Goal: Task Accomplishment & Management: Complete application form

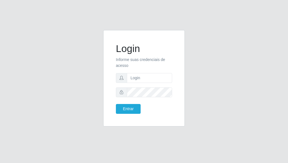
click at [147, 84] on form "Login Informe suas credenciais de acesso Entrar" at bounding box center [144, 78] width 56 height 71
click at [142, 79] on input "text" at bounding box center [149, 78] width 45 height 10
type input "[EMAIL_ADDRESS][DOMAIN_NAME]"
click at [116, 104] on button "Entrar" at bounding box center [128, 109] width 25 height 10
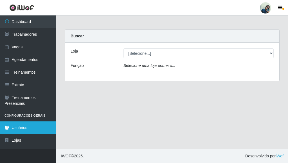
click at [21, 130] on link "Usuários" at bounding box center [28, 128] width 56 height 13
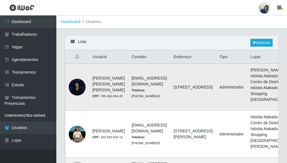
click at [80, 96] on div at bounding box center [77, 87] width 17 height 17
click at [76, 96] on div at bounding box center [77, 87] width 17 height 17
click at [77, 96] on div at bounding box center [77, 87] width 17 height 17
click at [261, 38] on div "Lista Adicionar" at bounding box center [171, 42] width 213 height 15
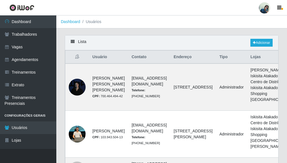
drag, startPoint x: 270, startPoint y: 49, endPoint x: 263, endPoint y: 44, distance: 8.2
click at [268, 48] on div "Lista Adicionar" at bounding box center [171, 42] width 213 height 15
click at [263, 44] on link "Adicionar" at bounding box center [261, 43] width 22 height 8
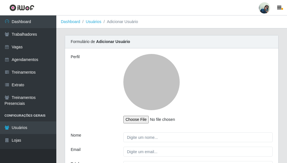
scroll to position [60, 0]
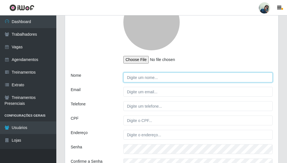
click at [164, 79] on input "Nome" at bounding box center [197, 78] width 149 height 10
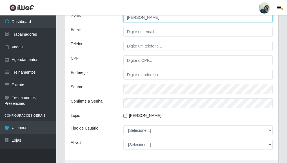
type input "[PERSON_NAME]"
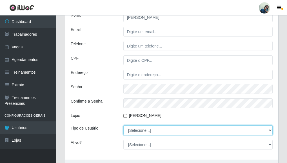
click at [149, 132] on select "[Selecione...] Administrador Usuário Comum" at bounding box center [197, 131] width 149 height 10
select select "1"
click at [123, 126] on select "[Selecione...] Administrador Usuário Comum" at bounding box center [197, 131] width 149 height 10
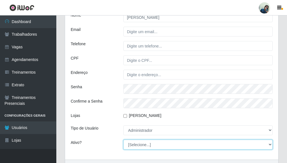
click at [131, 148] on select "[Selecione...] Não Sim" at bounding box center [197, 145] width 149 height 10
select select "1"
click at [123, 140] on select "[Selecione...] Não Sim" at bounding box center [197, 145] width 149 height 10
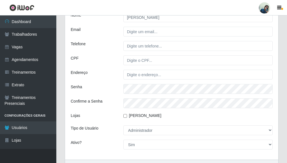
click at [123, 116] on input "[PERSON_NAME]" at bounding box center [125, 116] width 4 height 4
checkbox input "true"
click at [99, 116] on div "Lojas" at bounding box center [92, 117] width 53 height 8
click at [103, 46] on div "Telefone" at bounding box center [92, 46] width 53 height 10
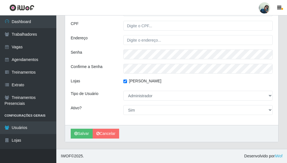
scroll to position [95, 0]
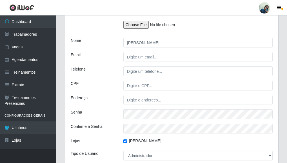
click at [102, 65] on div "Perfil Nome [PERSON_NAME] Email Telefone CPF Endereço Senha Confirme a Senha Lo…" at bounding box center [171, 70] width 213 height 232
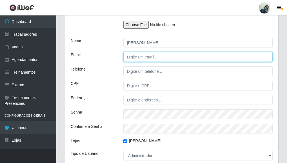
click at [140, 61] on input "Email" at bounding box center [197, 57] width 149 height 10
type input "[EMAIL_ADDRESS][DOMAIN_NAME]"
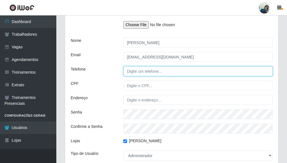
click at [145, 73] on input "Telefone" at bounding box center [197, 71] width 149 height 10
type input "84999850071"
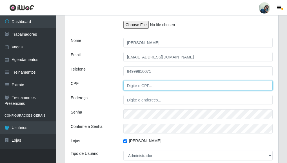
click at [149, 87] on input "CPF" at bounding box center [197, 86] width 149 height 10
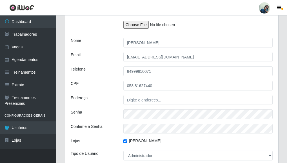
click at [89, 84] on div "CPF" at bounding box center [92, 86] width 53 height 10
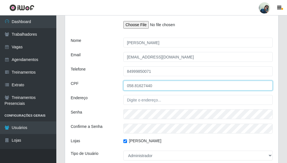
drag, startPoint x: 135, startPoint y: 88, endPoint x: 124, endPoint y: 104, distance: 19.5
click at [133, 91] on div "Perfil Nome [PERSON_NAME] Email [PERSON_NAME][EMAIL_ADDRESS][DOMAIN_NAME] Telef…" at bounding box center [171, 70] width 213 height 232
type input "05881627440"
click at [104, 96] on div "Endereço" at bounding box center [92, 100] width 53 height 10
click at [156, 99] on input "Endereço" at bounding box center [197, 100] width 149 height 10
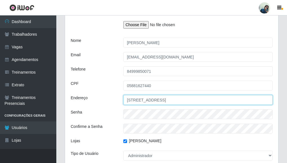
type input "[STREET_ADDRESS]"
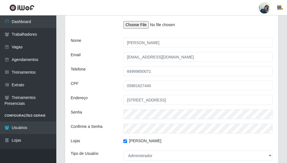
click at [145, 119] on div "Perfil Nome [PERSON_NAME] Email [PERSON_NAME][EMAIL_ADDRESS][DOMAIN_NAME] Telef…" at bounding box center [171, 70] width 213 height 232
click at [118, 68] on div "Telefone" at bounding box center [92, 71] width 53 height 10
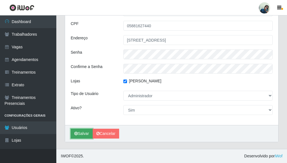
click at [84, 132] on button "Salvar" at bounding box center [82, 134] width 22 height 10
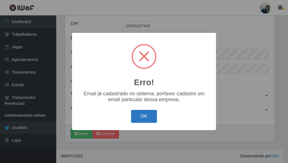
click at [147, 118] on button "OK" at bounding box center [144, 116] width 26 height 13
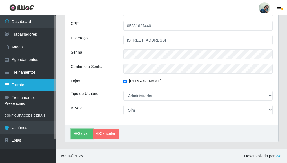
scroll to position [0, 0]
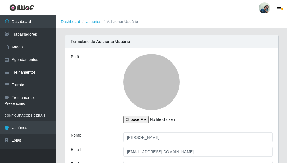
click at [80, 78] on div "Perfil" at bounding box center [92, 91] width 53 height 74
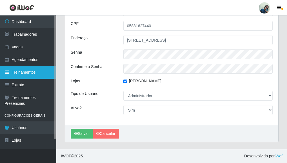
scroll to position [10, 0]
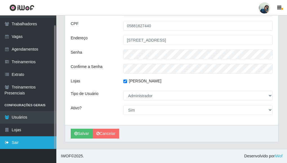
click at [15, 146] on link "Sair" at bounding box center [28, 143] width 56 height 13
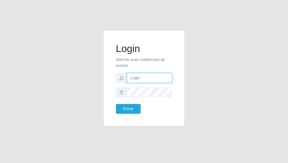
click at [132, 79] on input "text" at bounding box center [149, 78] width 45 height 10
click at [118, 92] on span at bounding box center [121, 93] width 11 height 10
click at [125, 93] on span at bounding box center [121, 93] width 11 height 10
drag, startPoint x: 161, startPoint y: 78, endPoint x: 87, endPoint y: 90, distance: 75.0
click at [87, 90] on div "Login Informe suas credenciais de acesso [EMAIL_ADDRESS][DOMAIN_NAME] Entrar" at bounding box center [144, 81] width 270 height 103
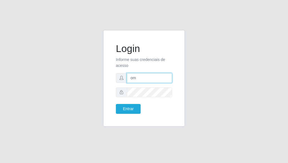
type input "o"
click at [133, 83] on input "text" at bounding box center [149, 78] width 45 height 10
type input "[EMAIL_ADDRESS][DOMAIN_NAME]"
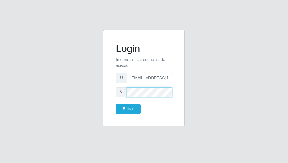
click at [116, 104] on button "Entrar" at bounding box center [128, 109] width 25 height 10
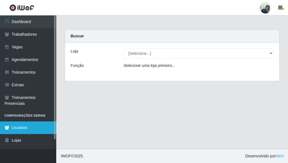
click at [23, 129] on link "Usuários" at bounding box center [28, 128] width 56 height 13
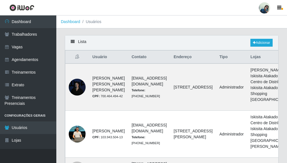
click at [262, 48] on div "Lista Adicionar" at bounding box center [171, 42] width 213 height 15
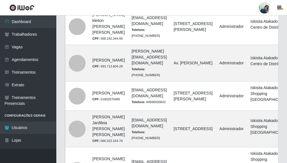
scroll to position [170, 0]
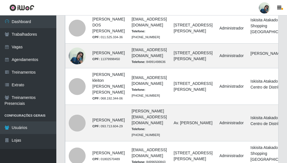
click at [258, 4] on link "Editar" at bounding box center [266, 1] width 16 height 5
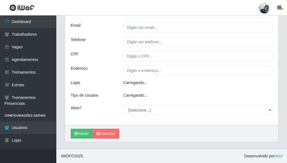
type input "[PERSON_NAME]"
type input "[EMAIL_ADDRESS][DOMAIN_NAME]"
type input "84999850071"
type input "05881627440"
type input "[STREET_ADDRESS][PERSON_NAME]"
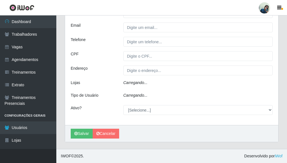
select select "1"
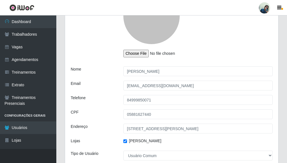
scroll to position [126, 0]
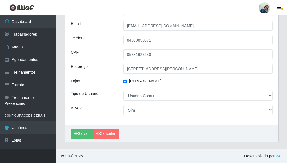
click at [90, 59] on div "CPF" at bounding box center [92, 55] width 53 height 10
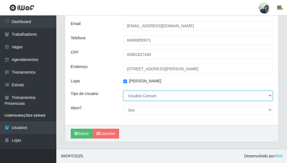
click at [153, 96] on select "[Selecione...] Administrador Usuário Comum" at bounding box center [197, 96] width 149 height 10
select select "1"
click at [123, 91] on select "[Selecione...] Administrador Usuário Comum" at bounding box center [197, 96] width 149 height 10
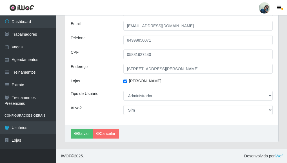
click at [104, 106] on div "Ativo?" at bounding box center [92, 110] width 53 height 10
click at [103, 78] on div "Lojas" at bounding box center [92, 82] width 53 height 8
click at [84, 134] on button "Salvar" at bounding box center [82, 134] width 22 height 10
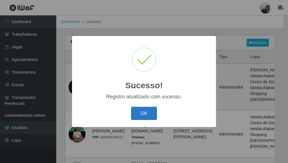
click at [150, 118] on button "OK" at bounding box center [144, 113] width 26 height 13
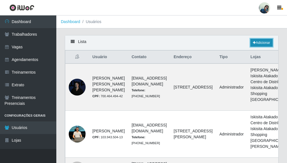
click at [257, 44] on link "Adicionar" at bounding box center [261, 43] width 22 height 8
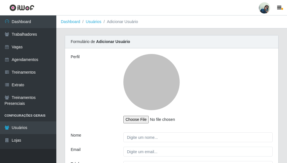
click at [102, 103] on div "Perfil" at bounding box center [92, 91] width 53 height 74
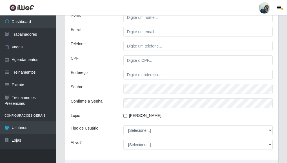
scroll to position [60, 0]
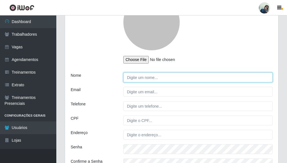
click at [141, 78] on input "Nome" at bounding box center [197, 78] width 149 height 10
type input "[PERSON_NAME]"
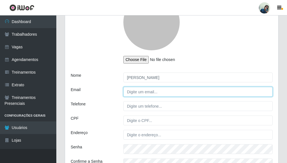
click at [135, 95] on input "Email" at bounding box center [197, 92] width 149 height 10
click at [134, 91] on input "Email" at bounding box center [197, 92] width 149 height 10
type input "[EMAIL_ADDRESS][DOMAIN_NAME]"
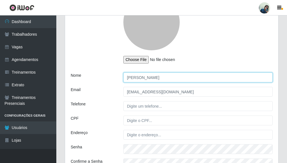
click at [215, 74] on input "[PERSON_NAME]" at bounding box center [197, 78] width 149 height 10
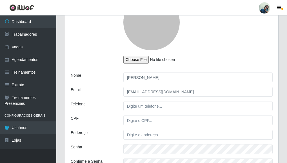
click at [242, 54] on div at bounding box center [198, 29] width 158 height 70
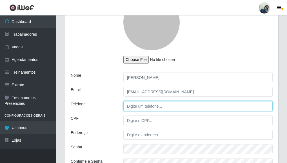
click at [129, 106] on input "Telefone" at bounding box center [197, 106] width 149 height 10
type input "84999850071"
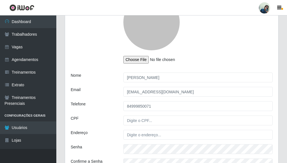
click at [107, 116] on div "CPF" at bounding box center [92, 121] width 53 height 10
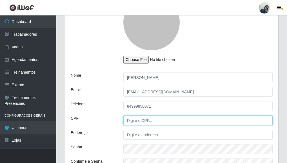
click at [138, 122] on input "CPF" at bounding box center [197, 121] width 149 height 10
type input "05881627440"
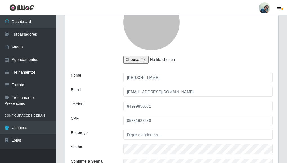
click at [99, 113] on div "Perfil Nome [PERSON_NAME] Email [EMAIL_ADDRESS][DOMAIN_NAME] Telefone [PHONE_NU…" at bounding box center [171, 104] width 213 height 232
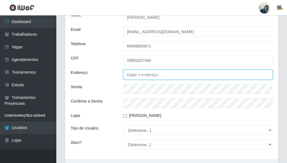
click at [136, 75] on input "Endereço" at bounding box center [197, 75] width 149 height 10
type input "[STREET_ADDRESS]"
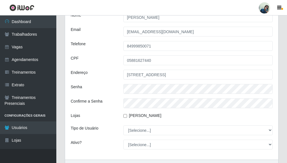
click at [109, 92] on div "Senha" at bounding box center [92, 89] width 53 height 10
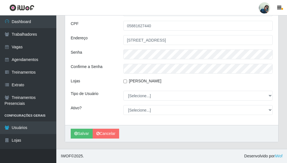
click at [124, 82] on input "[PERSON_NAME]" at bounding box center [125, 82] width 4 height 4
checkbox input "true"
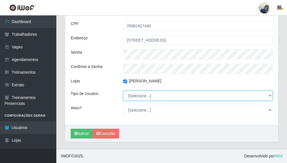
click at [135, 97] on select "[Selecione...] Administrador Usuário Comum" at bounding box center [197, 96] width 149 height 10
select select "1"
click at [123, 91] on select "[Selecione...] Administrador Usuário Comum" at bounding box center [197, 96] width 149 height 10
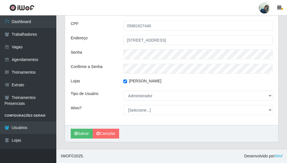
drag, startPoint x: 106, startPoint y: 102, endPoint x: 118, endPoint y: 106, distance: 12.6
click at [108, 103] on div "Perfil Nome [PERSON_NAME] Email [EMAIL_ADDRESS][DOMAIN_NAME] Telefone [PHONE_NU…" at bounding box center [171, 10] width 213 height 232
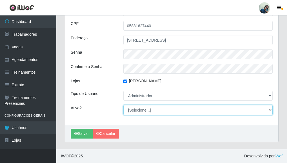
click at [133, 109] on select "[Selecione...] Não Sim" at bounding box center [197, 110] width 149 height 10
select select "1"
click at [123, 105] on select "[Selecione...] Não Sim" at bounding box center [197, 110] width 149 height 10
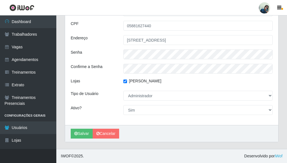
click at [104, 87] on div "Perfil Nome [PERSON_NAME] Email [EMAIL_ADDRESS][DOMAIN_NAME] Telefone [PHONE_NU…" at bounding box center [171, 10] width 213 height 232
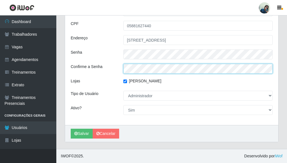
scroll to position [95, 0]
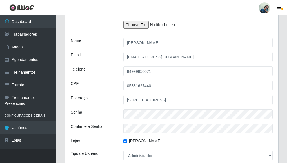
click at [107, 64] on div "Perfil Nome [PERSON_NAME] Email [EMAIL_ADDRESS][DOMAIN_NAME] Telefone [PHONE_NU…" at bounding box center [171, 70] width 213 height 232
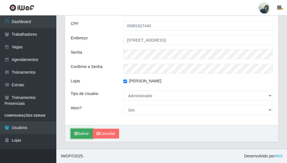
click at [84, 133] on button "Salvar" at bounding box center [82, 134] width 22 height 10
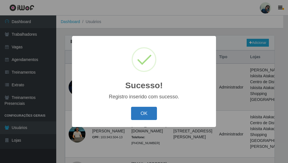
click at [150, 116] on button "OK" at bounding box center [144, 113] width 26 height 13
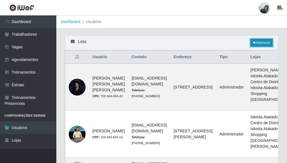
click at [270, 45] on link "Adicionar" at bounding box center [261, 43] width 22 height 8
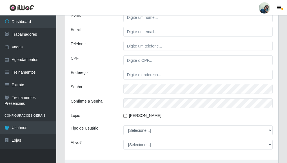
scroll to position [60, 0]
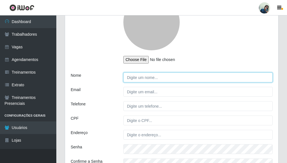
click at [142, 81] on input "Nome" at bounding box center [197, 78] width 149 height 10
type input "[PERSON_NAME]"
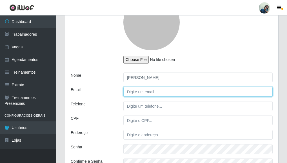
click at [138, 90] on input "Email" at bounding box center [197, 92] width 149 height 10
type input "[EMAIL_ADDRESS][DOMAIN_NAME]"
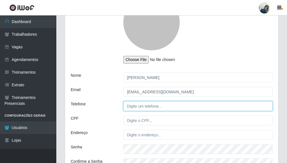
click at [142, 102] on input "Telefone" at bounding box center [197, 106] width 149 height 10
type input "84987077998"
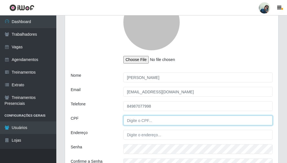
click at [129, 120] on input "CPF" at bounding box center [197, 121] width 149 height 10
type input "87655870497"
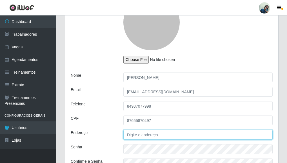
click at [134, 133] on input "Endereço" at bounding box center [197, 135] width 149 height 10
type input "R"
type input "[GEOGRAPHIC_DATA],[STREET_ADDRESS]"
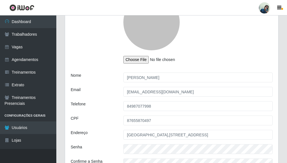
click at [92, 127] on div "Perfil Nome [PERSON_NAME] Email [EMAIL_ADDRESS][DOMAIN_NAME] Telefone [PHONE_NU…" at bounding box center [171, 104] width 213 height 232
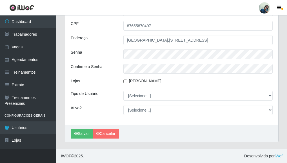
click at [123, 82] on input "[PERSON_NAME]" at bounding box center [125, 82] width 4 height 4
checkbox input "true"
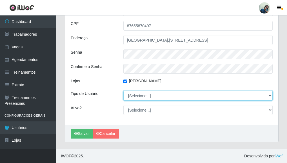
click at [131, 97] on select "[Selecione...] Administrador Usuário Comum" at bounding box center [197, 96] width 149 height 10
select select "1"
click at [123, 91] on select "[Selecione...] Administrador Usuário Comum" at bounding box center [197, 96] width 149 height 10
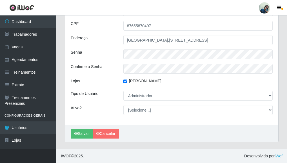
click at [97, 102] on div "Perfil Nome [PERSON_NAME] Email [EMAIL_ADDRESS][DOMAIN_NAME] Telefone [PHONE_NU…" at bounding box center [171, 10] width 213 height 232
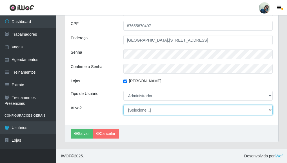
click at [137, 112] on select "[Selecione...] Não Sim" at bounding box center [197, 110] width 149 height 10
select select "1"
click at [123, 105] on select "[Selecione...] Não Sim" at bounding box center [197, 110] width 149 height 10
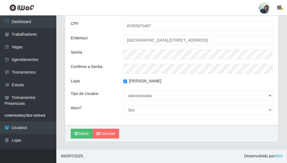
click at [99, 107] on div "Ativo?" at bounding box center [92, 110] width 53 height 10
click at [77, 134] on icon "submit" at bounding box center [75, 134] width 3 height 4
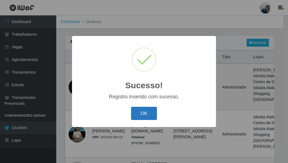
click at [149, 110] on button "OK" at bounding box center [144, 113] width 26 height 13
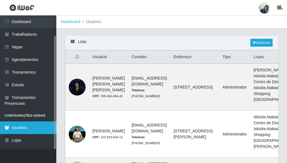
scroll to position [240, 0]
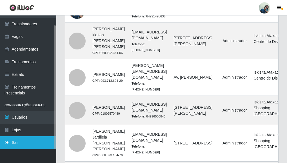
click at [15, 143] on link "Sair" at bounding box center [28, 143] width 56 height 13
